Goal: Contribute content

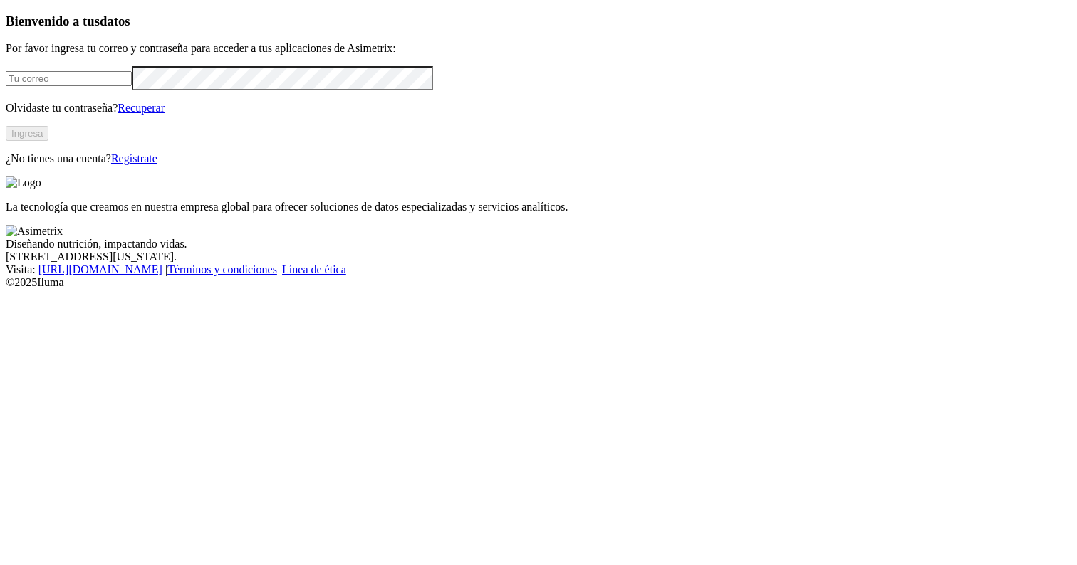
type input "[PERSON_NAME][EMAIL_ADDRESS][PERSON_NAME][DOMAIN_NAME]"
click at [48, 141] on button "Ingresa" at bounding box center [27, 133] width 43 height 15
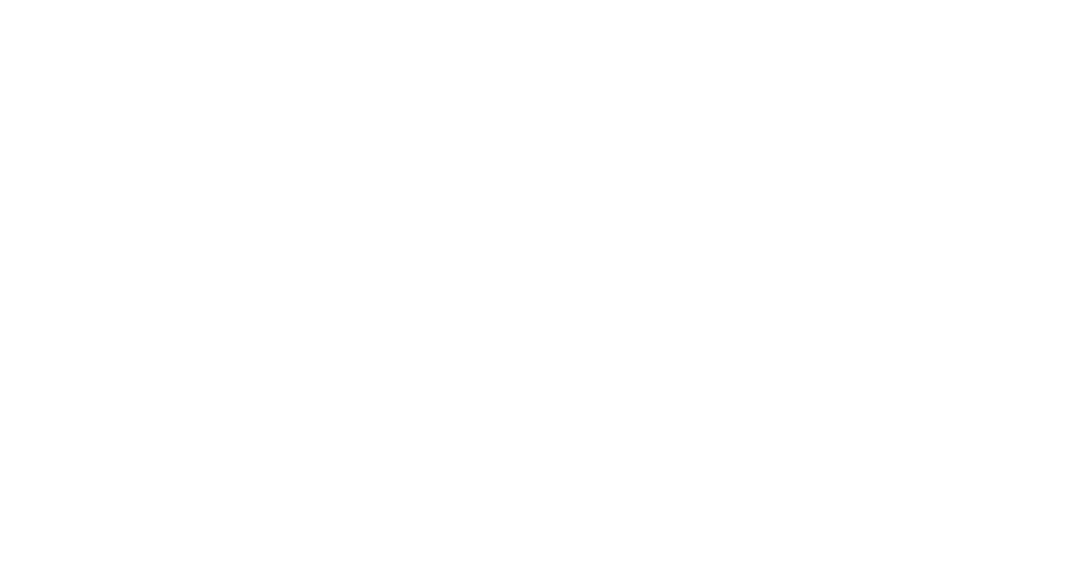
type input "Ana Lopez"
